Goal: Information Seeking & Learning: Learn about a topic

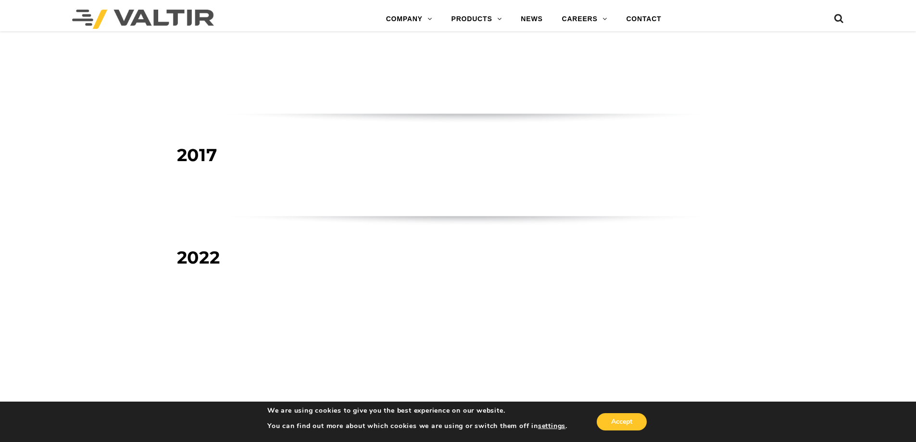
click at [554, 250] on strong "TRINITY HIGHWAY BECOMES VALTIR" at bounding box center [438, 258] width 287 height 16
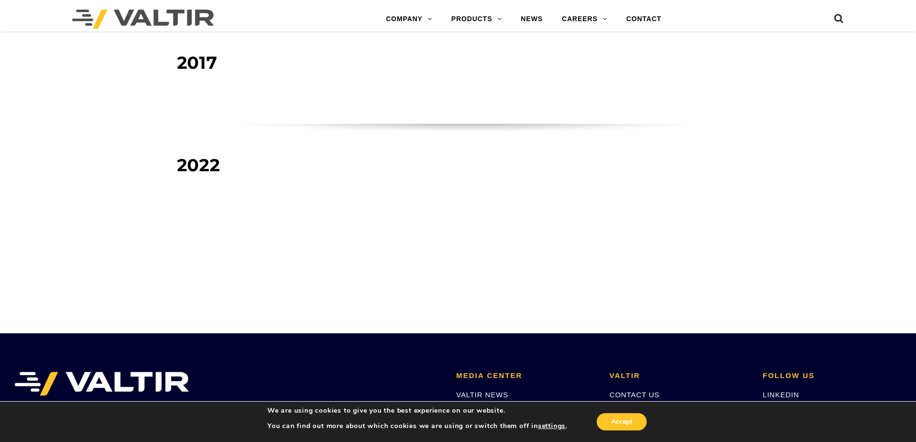
scroll to position [1299, 0]
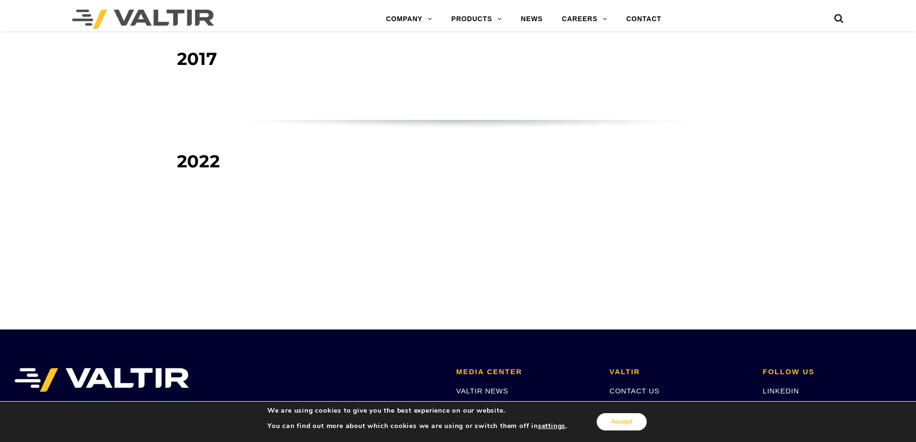
click at [628, 417] on button "Accept" at bounding box center [622, 421] width 50 height 17
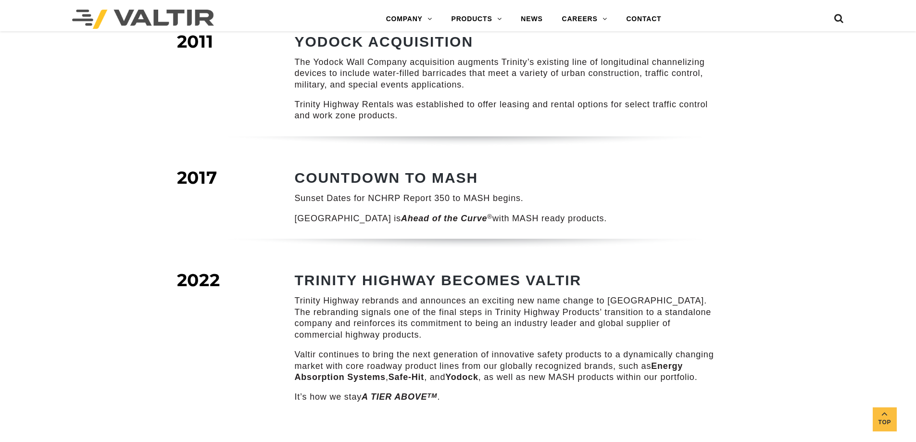
scroll to position [1155, 0]
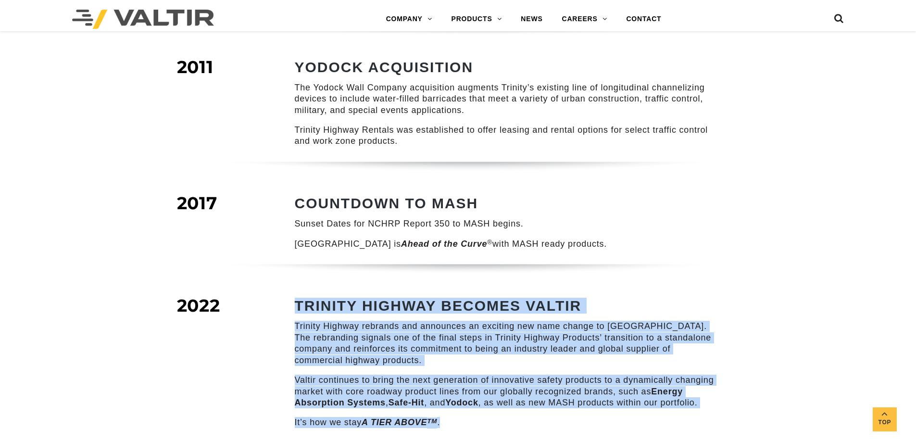
drag, startPoint x: 443, startPoint y: 412, endPoint x: 294, endPoint y: 287, distance: 194.3
click at [295, 298] on div "TRINITY HIGHWAY BECOMES VALTIR Trinity Highway rebrands and announces an exciti…" at bounding box center [508, 363] width 426 height 130
click at [297, 298] on strong "TRINITY HIGHWAY BECOMES VALTIR" at bounding box center [438, 306] width 287 height 16
drag, startPoint x: 296, startPoint y: 294, endPoint x: 721, endPoint y: 408, distance: 439.8
click at [721, 408] on div "TRINITY HIGHWAY BECOMES VALTIR Trinity Highway rebrands and announces an exciti…" at bounding box center [497, 370] width 462 height 145
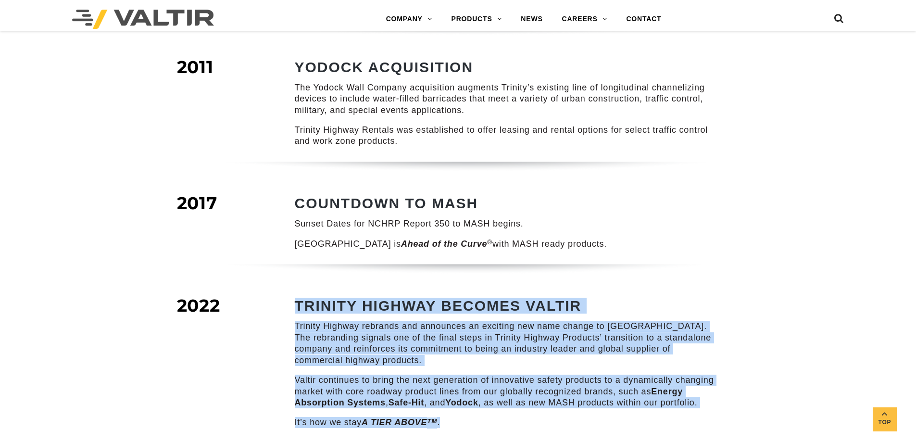
click at [491, 417] on p "It’s how we stay A TIER ABOVE TM ." at bounding box center [508, 422] width 426 height 11
drag, startPoint x: 459, startPoint y: 411, endPoint x: 293, endPoint y: 291, distance: 205.1
click at [293, 298] on div "TRINITY HIGHWAY BECOMES VALTIR Trinity Highway rebrands and announces an exciti…" at bounding box center [497, 370] width 462 height 145
click at [305, 298] on strong "TRINITY HIGHWAY BECOMES VALTIR" at bounding box center [438, 306] width 287 height 16
drag, startPoint x: 298, startPoint y: 293, endPoint x: 612, endPoint y: 413, distance: 336.0
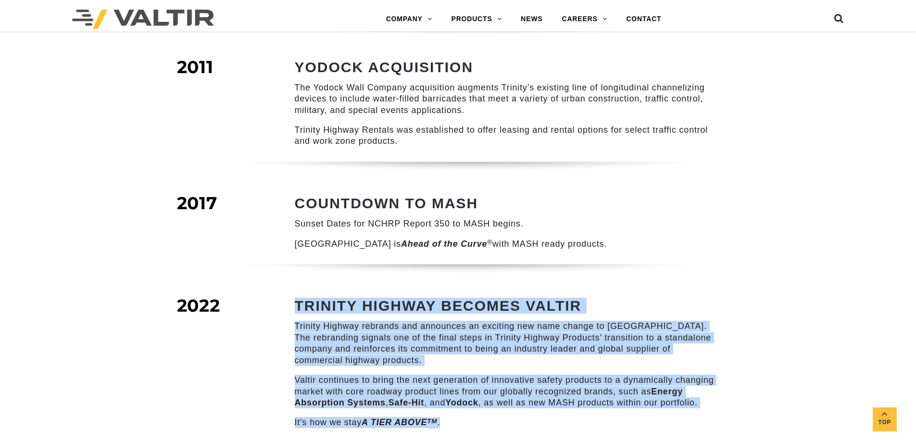
click at [612, 413] on div "TRINITY HIGHWAY BECOMES VALTIR Trinity Highway rebrands and announces an exciti…" at bounding box center [508, 363] width 426 height 130
click at [608, 417] on p "It’s how we stay A TIER ABOVE TM ." at bounding box center [508, 422] width 426 height 11
drag, startPoint x: 402, startPoint y: 359, endPoint x: 296, endPoint y: 291, distance: 126.2
click at [296, 298] on div "TRINITY HIGHWAY BECOMES VALTIR Trinity Highway rebrands and announces an exciti…" at bounding box center [508, 363] width 426 height 130
click at [296, 298] on strong "TRINITY HIGHWAY BECOMES VALTIR" at bounding box center [438, 306] width 287 height 16
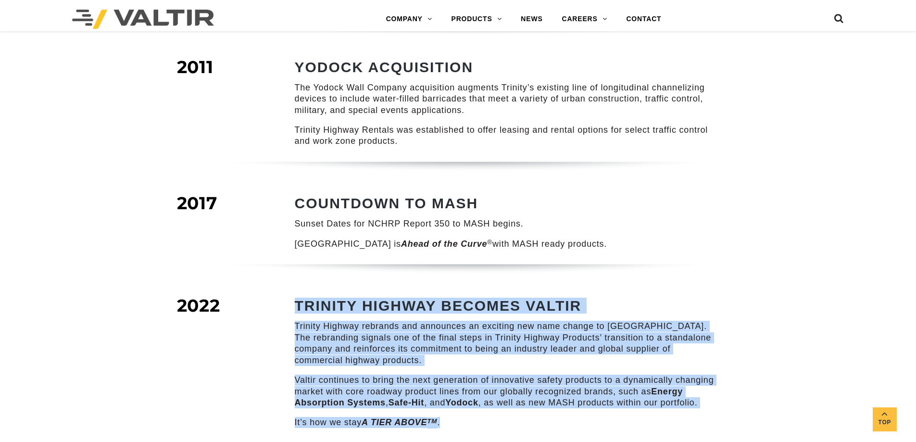
drag, startPoint x: 295, startPoint y: 289, endPoint x: 457, endPoint y: 409, distance: 202.0
click at [457, 409] on div "TRINITY HIGHWAY BECOMES VALTIR Trinity Highway rebrands and announces an exciti…" at bounding box center [508, 363] width 426 height 130
click at [457, 417] on p "It’s how we stay A TIER ABOVE TM ." at bounding box center [508, 422] width 426 height 11
drag, startPoint x: 471, startPoint y: 409, endPoint x: 294, endPoint y: 292, distance: 212.4
click at [294, 298] on div "TRINITY HIGHWAY BECOMES VALTIR Trinity Highway rebrands and announces an exciti…" at bounding box center [497, 370] width 462 height 145
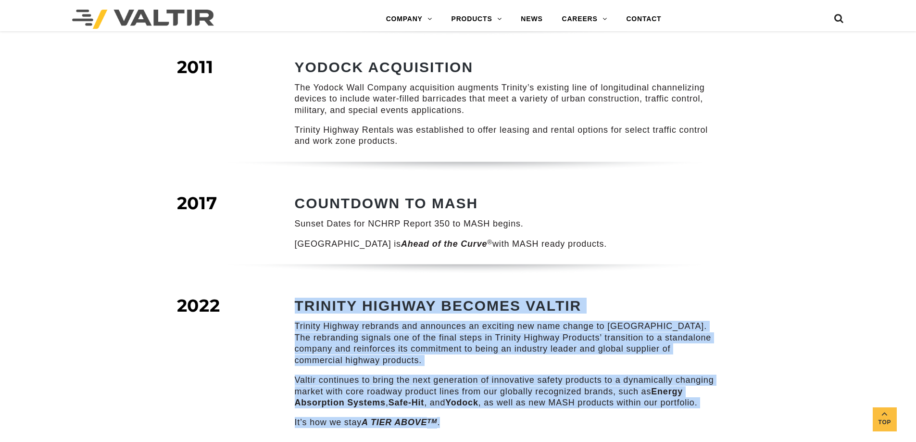
click at [298, 298] on strong "TRINITY HIGHWAY BECOMES VALTIR" at bounding box center [438, 306] width 287 height 16
drag, startPoint x: 296, startPoint y: 291, endPoint x: 569, endPoint y: 400, distance: 293.8
click at [569, 400] on div "TRINITY HIGHWAY BECOMES VALTIR Trinity Highway rebrands and announces an exciti…" at bounding box center [508, 363] width 426 height 130
drag, startPoint x: 466, startPoint y: 411, endPoint x: 292, endPoint y: 287, distance: 213.5
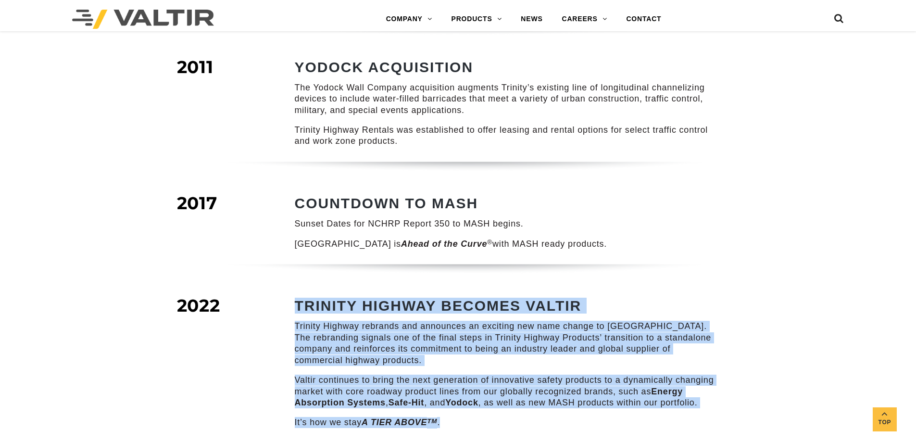
click at [292, 298] on div "TRINITY HIGHWAY BECOMES VALTIR Trinity Highway rebrands and announces an exciti…" at bounding box center [497, 370] width 462 height 145
click at [300, 298] on strong "TRINITY HIGHWAY BECOMES VALTIR" at bounding box center [438, 306] width 287 height 16
drag, startPoint x: 296, startPoint y: 294, endPoint x: 493, endPoint y: 406, distance: 227.1
click at [493, 406] on div "TRINITY HIGHWAY BECOMES VALTIR Trinity Highway rebrands and announces an exciti…" at bounding box center [508, 363] width 426 height 130
click at [494, 417] on p "It’s how we stay A TIER ABOVE TM ." at bounding box center [508, 422] width 426 height 11
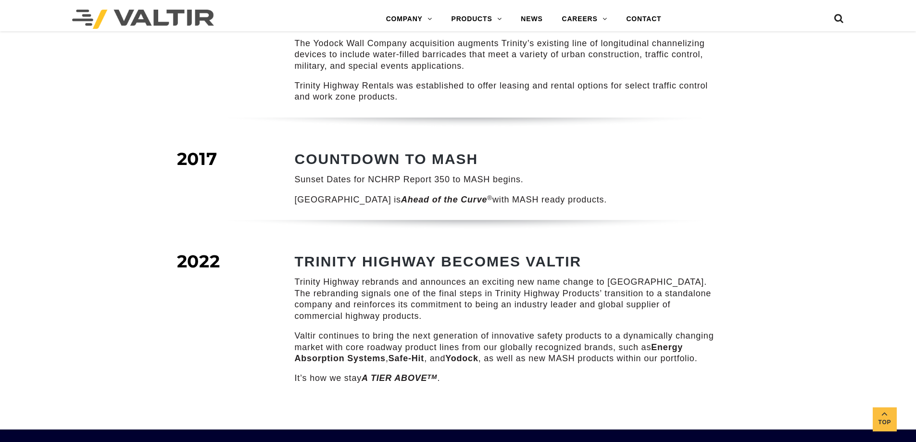
scroll to position [1203, 0]
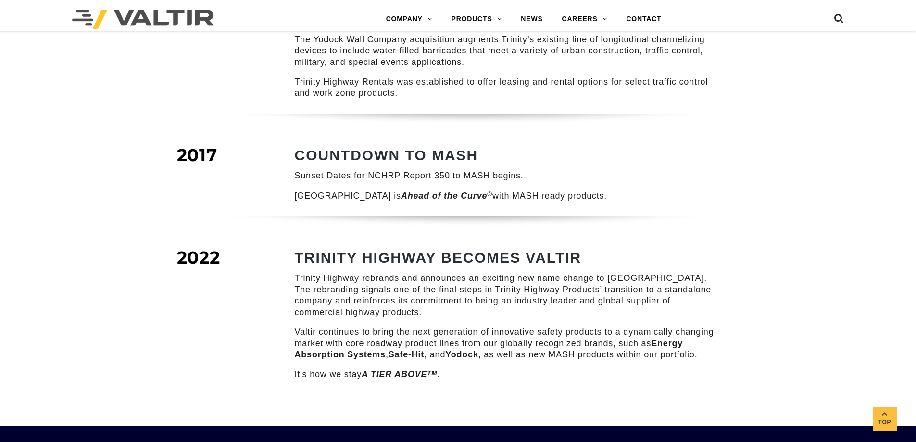
click at [575, 345] on p "Valtir continues to bring the next generation of innovative safety products to …" at bounding box center [508, 344] width 426 height 34
